Goal: Task Accomplishment & Management: Manage account settings

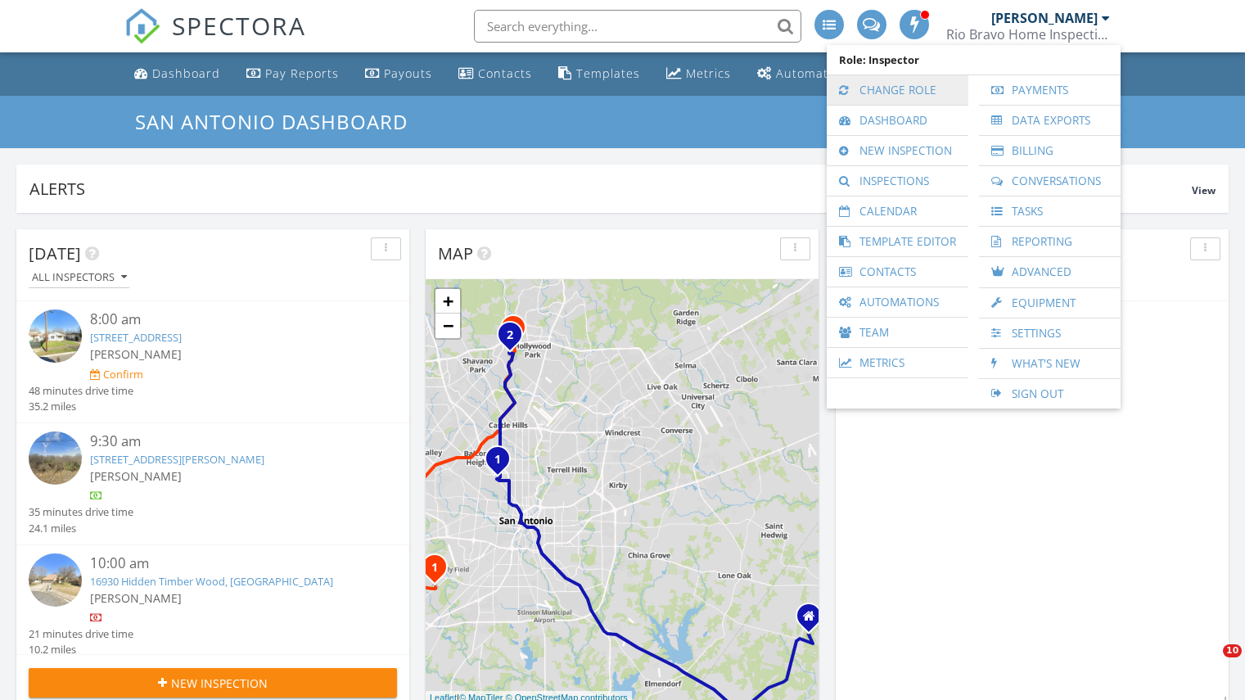
click at [934, 75] on link "Change Role" at bounding box center [897, 89] width 125 height 29
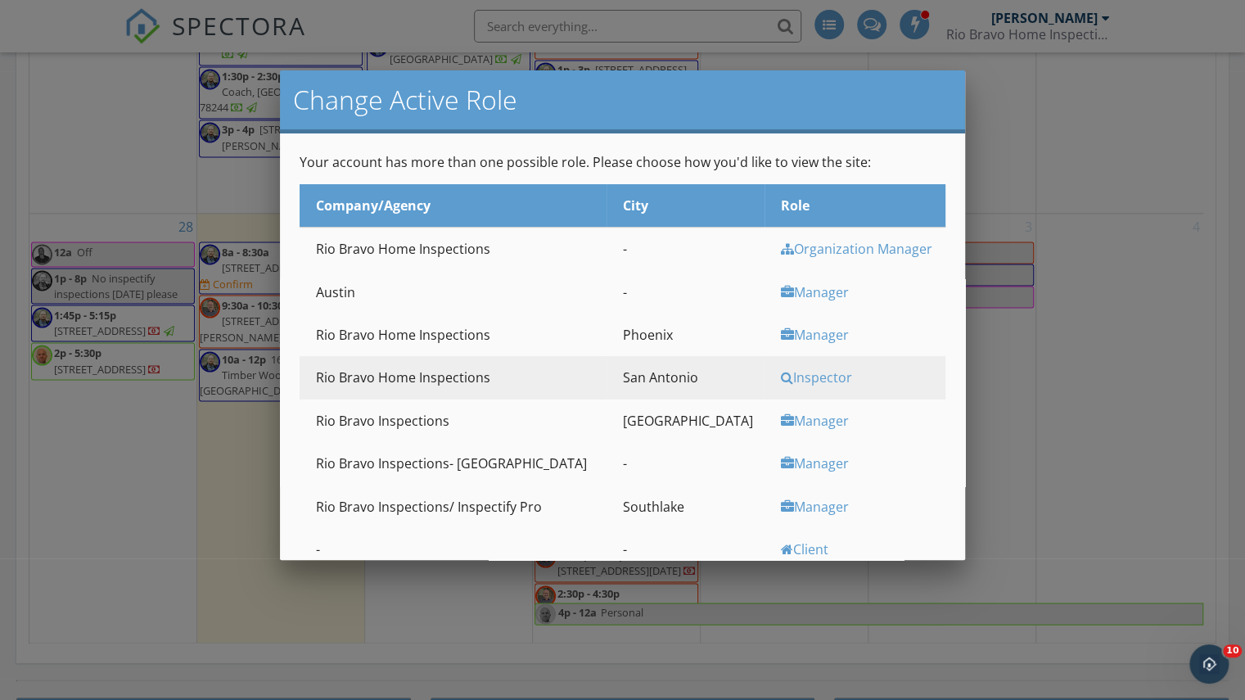
scroll to position [1556, 1270]
click at [781, 423] on div "Manager" at bounding box center [861, 421] width 160 height 18
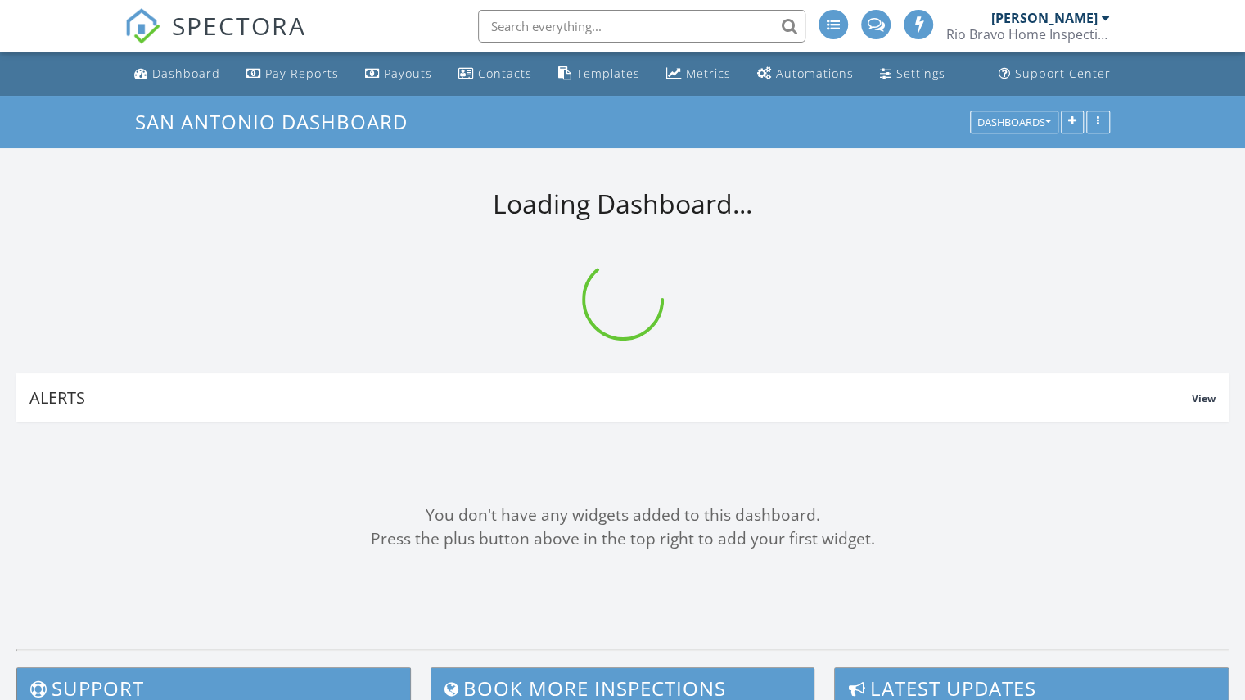
click at [1081, 36] on div "Rio Bravo Home Inspections" at bounding box center [1029, 34] width 164 height 16
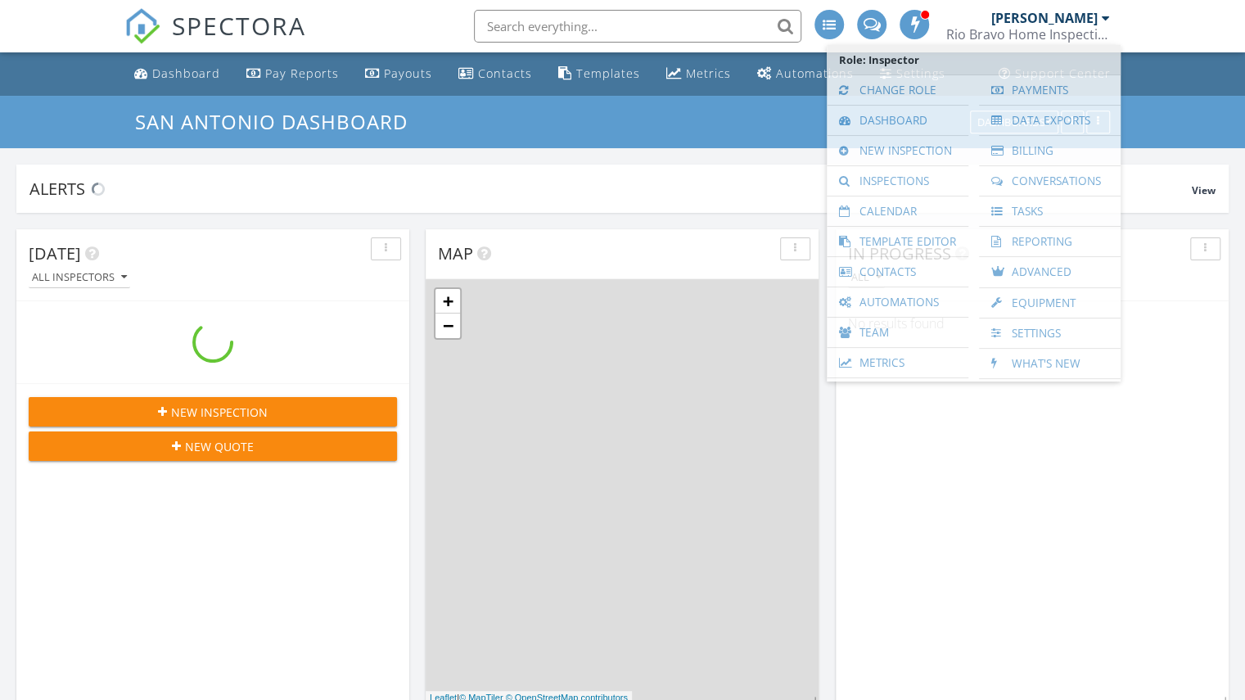
scroll to position [1556, 1270]
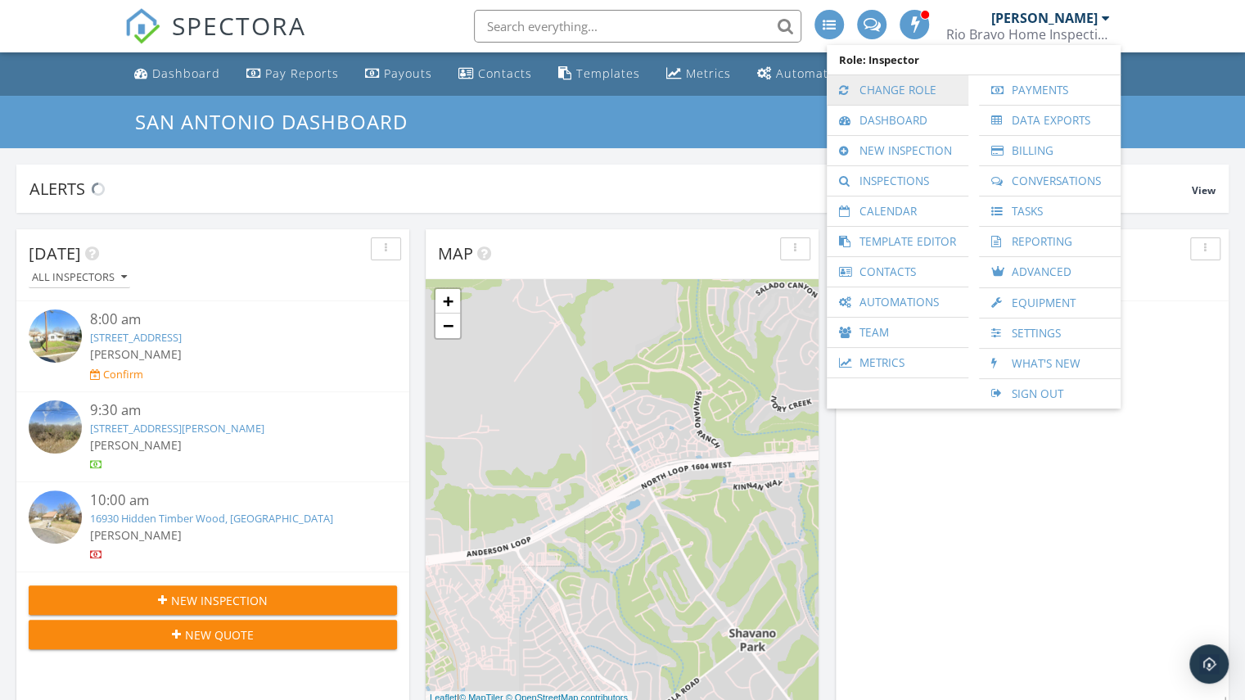
click at [907, 81] on link "Change Role" at bounding box center [897, 89] width 125 height 29
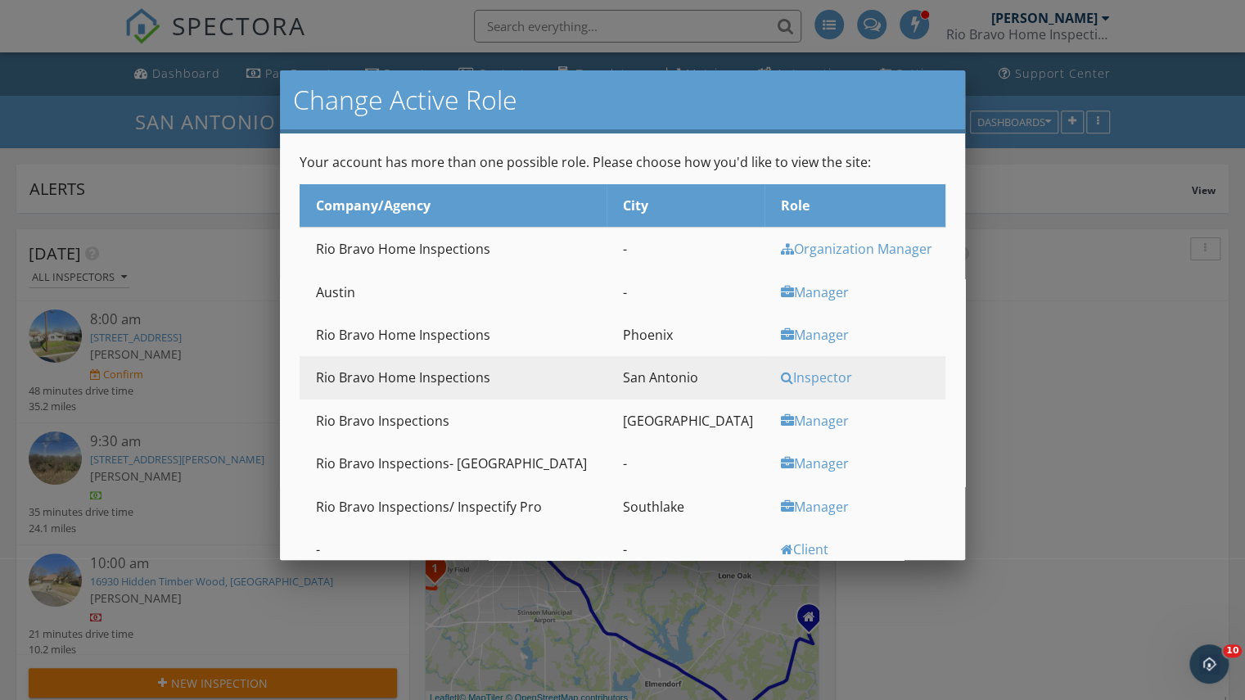
click at [788, 337] on div "Manager" at bounding box center [861, 335] width 160 height 18
